Goal: Task Accomplishment & Management: Complete application form

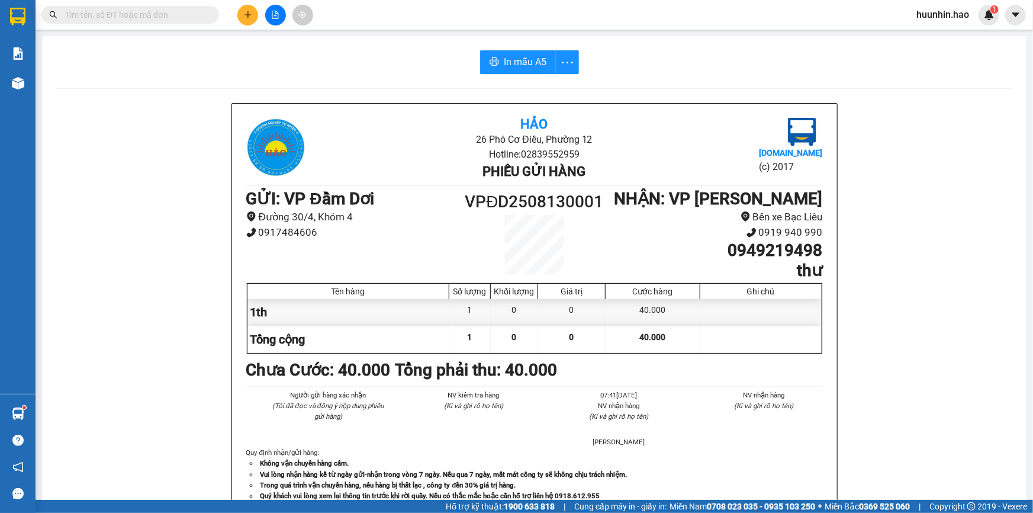
click at [132, 12] on input "text" at bounding box center [135, 14] width 140 height 13
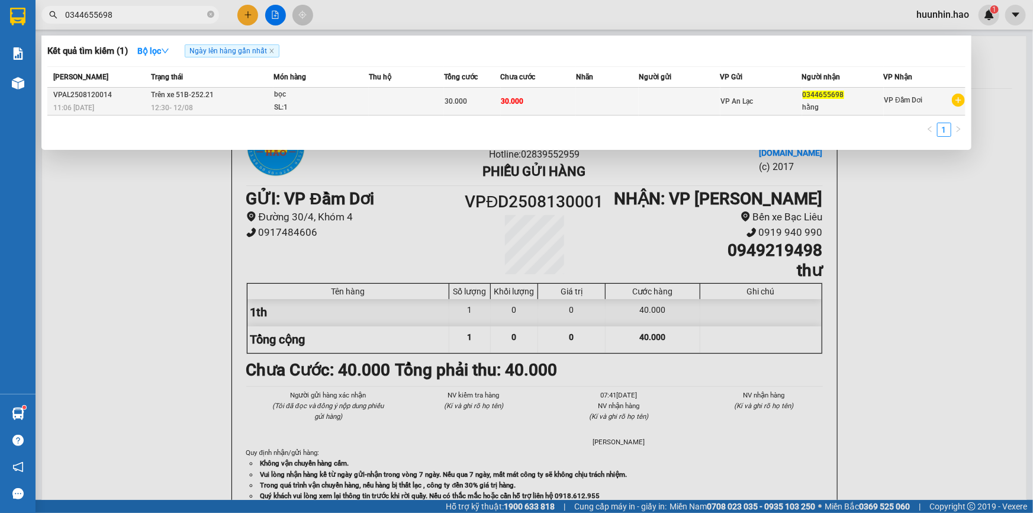
type input "0344655698"
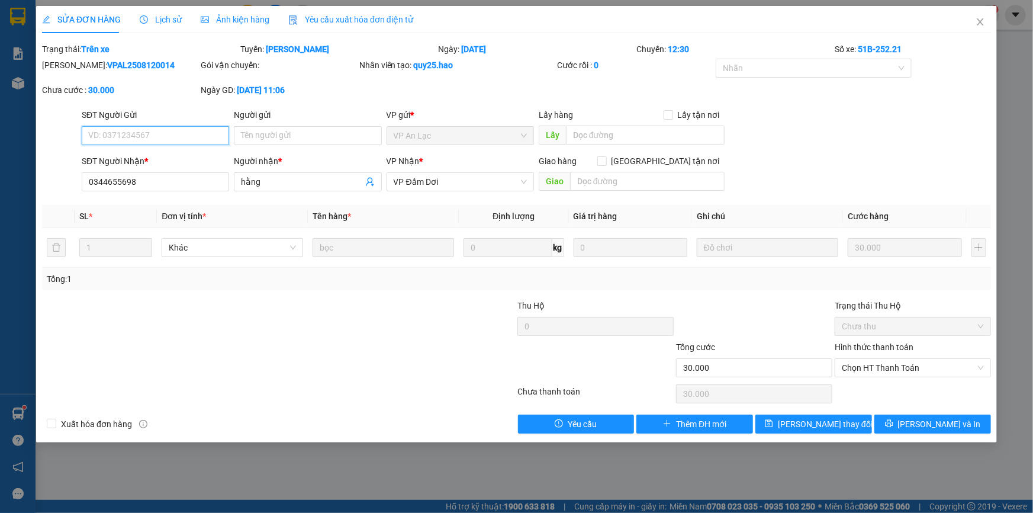
type input "0344655698"
type input "hằng"
type input "30.000"
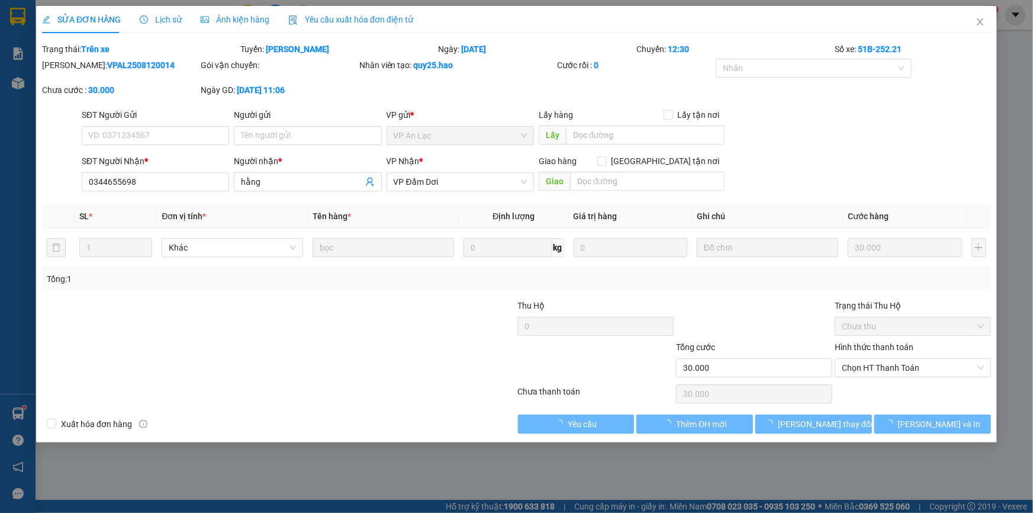
click at [228, 20] on span "Ảnh kiện hàng" at bounding box center [235, 19] width 69 height 9
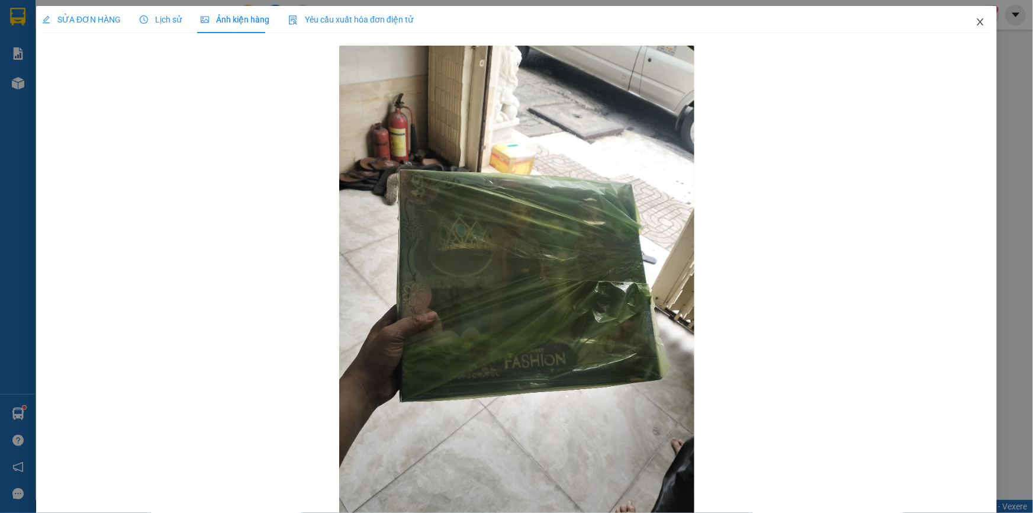
click at [975, 22] on icon "close" at bounding box center [979, 21] width 9 height 9
